Goal: Information Seeking & Learning: Learn about a topic

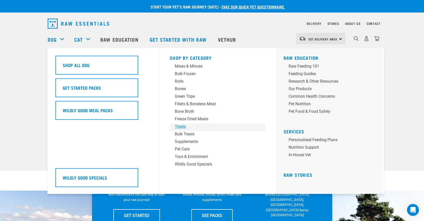
click at [179, 128] on div "Treats" at bounding box center [214, 126] width 78 height 6
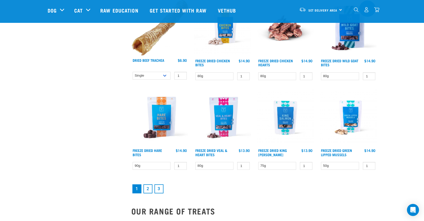
scroll to position [629, 0]
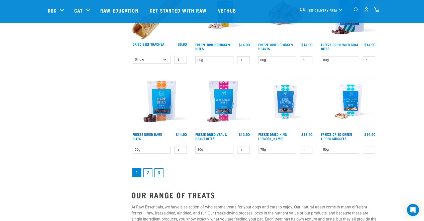
drag, startPoint x: 146, startPoint y: 172, endPoint x: 136, endPoint y: 176, distance: 11.6
click at [146, 172] on link "2" at bounding box center [147, 172] width 9 height 9
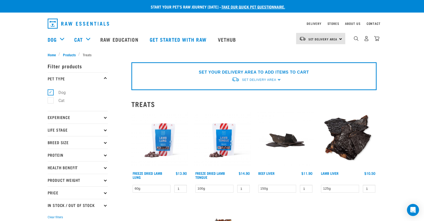
click at [146, 174] on link "Freeze Dried Lamb Lung" at bounding box center [148, 175] width 30 height 6
click at [111, 40] on link "Raw Education" at bounding box center [119, 39] width 49 height 20
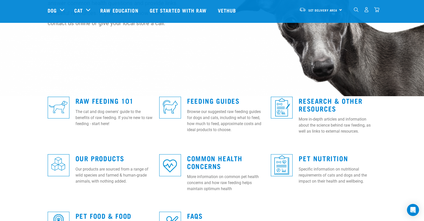
scroll to position [75, 0]
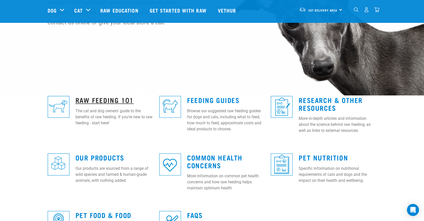
click at [81, 100] on link "Raw Feeding 101" at bounding box center [105, 100] width 58 height 4
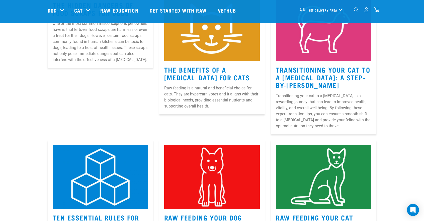
scroll to position [105, 0]
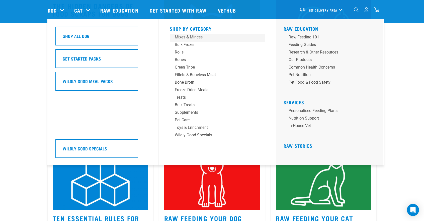
click at [194, 37] on div "Mixes & Minces" at bounding box center [214, 37] width 78 height 6
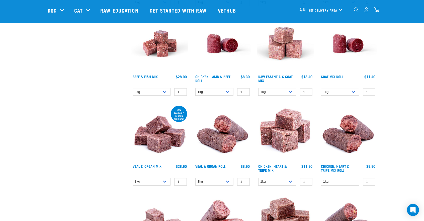
scroll to position [241, 0]
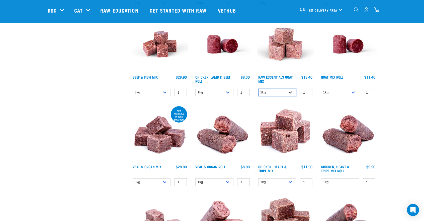
click at [288, 91] on select "1kg 3kg Bulk (10kg)" at bounding box center [277, 93] width 38 height 8
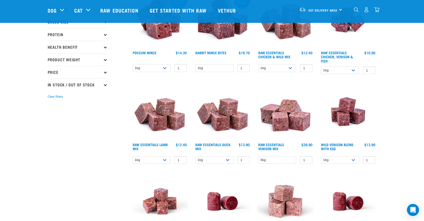
scroll to position [0, 0]
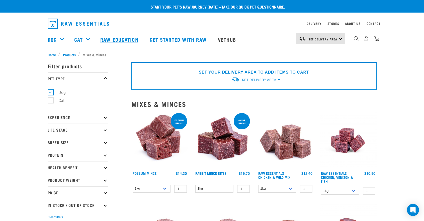
click at [115, 38] on link "Raw Education" at bounding box center [119, 39] width 49 height 20
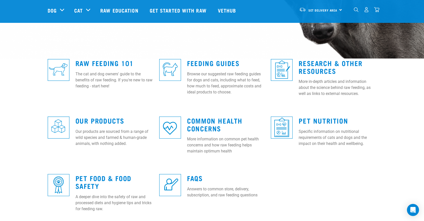
scroll to position [113, 0]
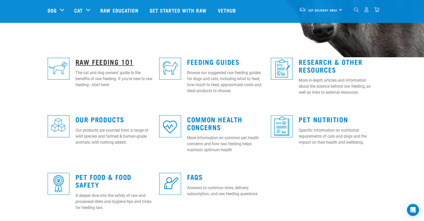
click at [111, 62] on link "Raw Feeding 101" at bounding box center [105, 62] width 58 height 4
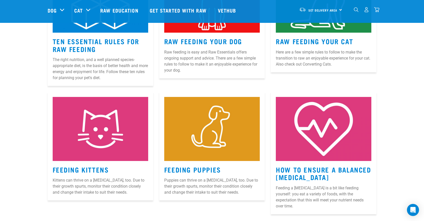
scroll to position [285, 0]
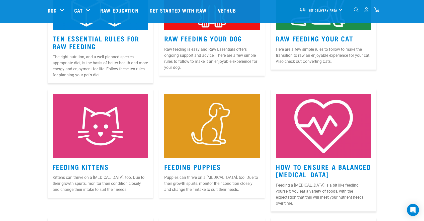
click at [208, 133] on img at bounding box center [212, 126] width 96 height 64
